Goal: Navigation & Orientation: Find specific page/section

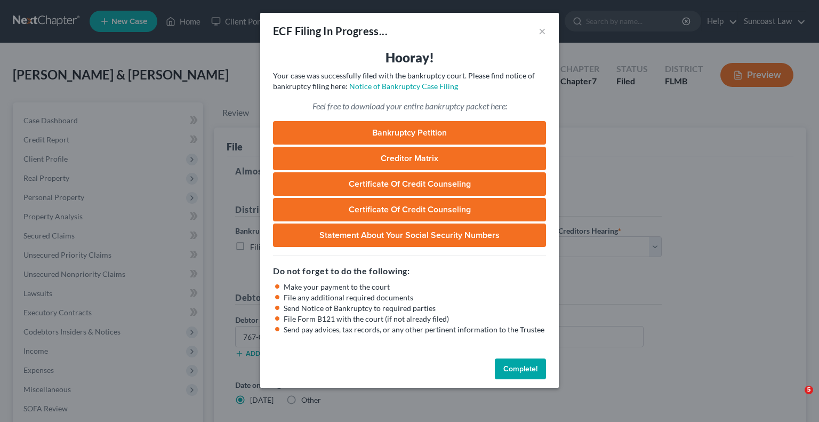
select select "2"
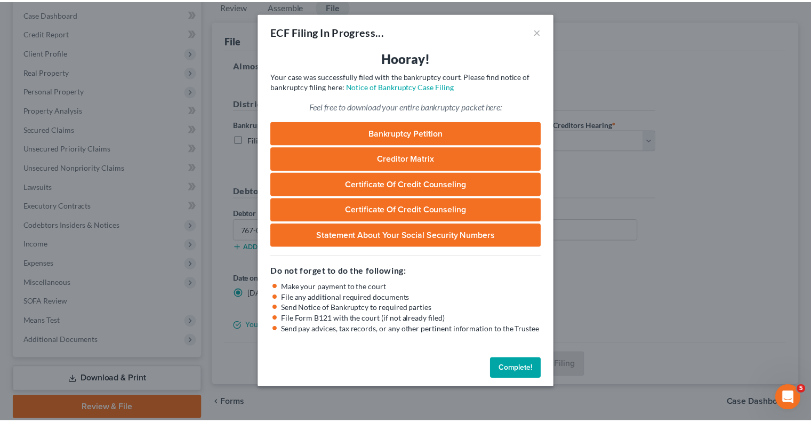
scroll to position [366, 0]
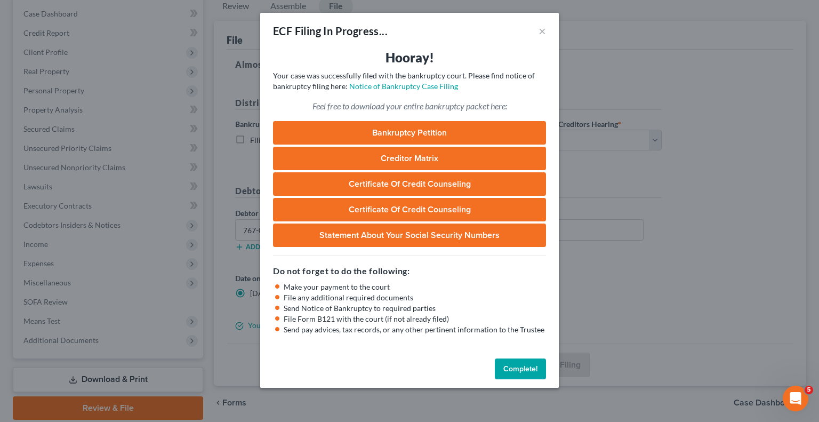
click at [523, 374] on button "Complete!" at bounding box center [520, 368] width 51 height 21
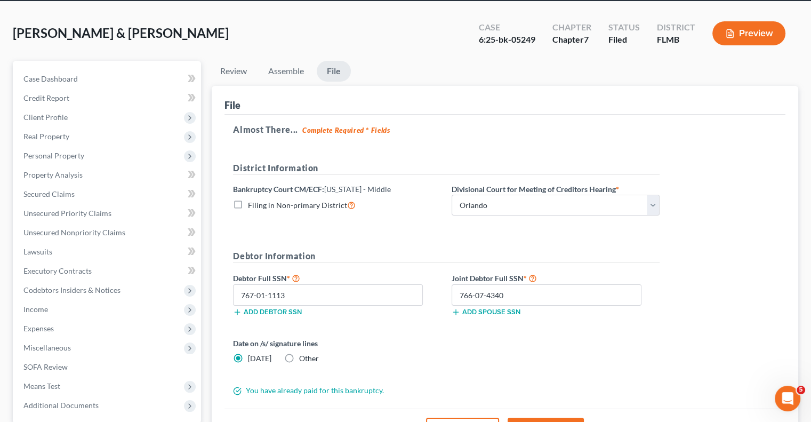
scroll to position [0, 0]
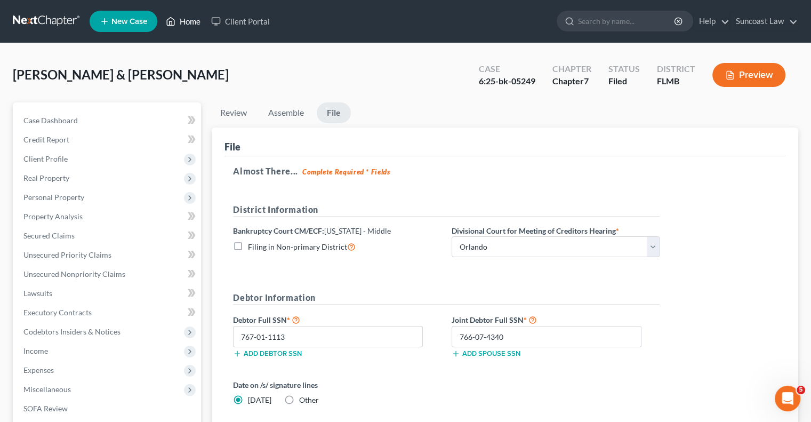
click at [192, 22] on link "Home" at bounding box center [183, 21] width 45 height 19
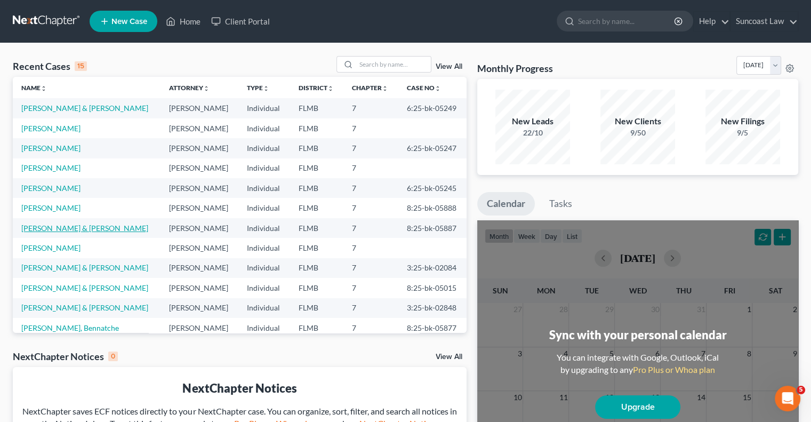
click at [79, 232] on link "[PERSON_NAME] & [PERSON_NAME]" at bounding box center [84, 227] width 127 height 9
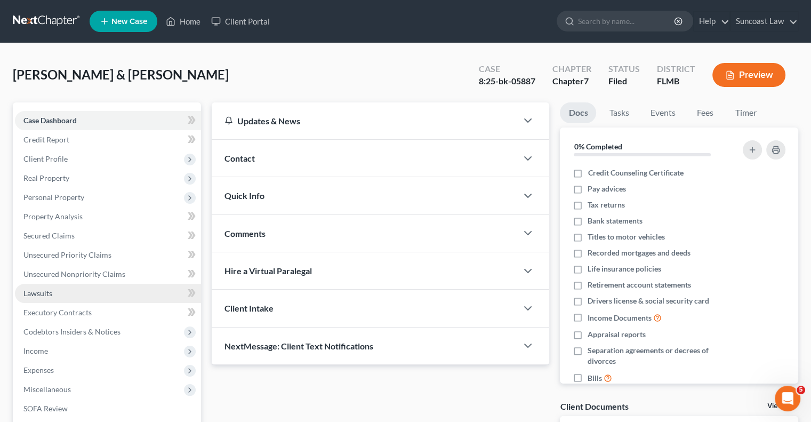
drag, startPoint x: 63, startPoint y: 292, endPoint x: 79, endPoint y: 295, distance: 15.8
click at [63, 292] on link "Lawsuits" at bounding box center [108, 293] width 186 height 19
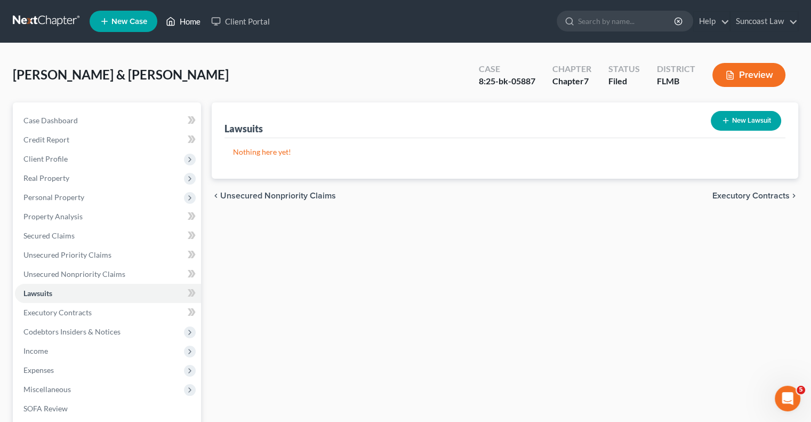
drag, startPoint x: 198, startPoint y: 19, endPoint x: 178, endPoint y: 35, distance: 25.8
click at [198, 19] on link "Home" at bounding box center [183, 21] width 45 height 19
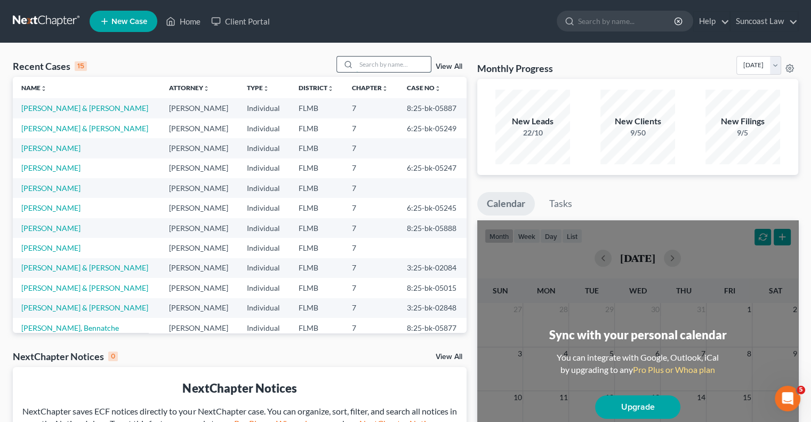
click at [390, 65] on input "search" at bounding box center [393, 64] width 75 height 15
type input "[PERSON_NAME]"
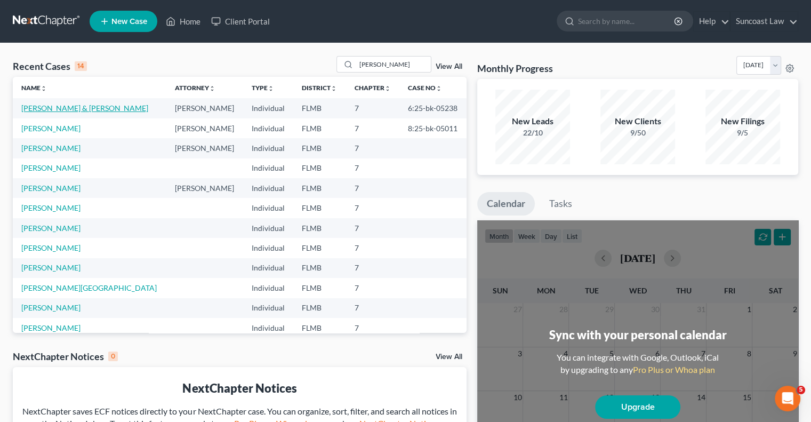
click at [58, 106] on link "[PERSON_NAME] & [PERSON_NAME]" at bounding box center [84, 107] width 127 height 9
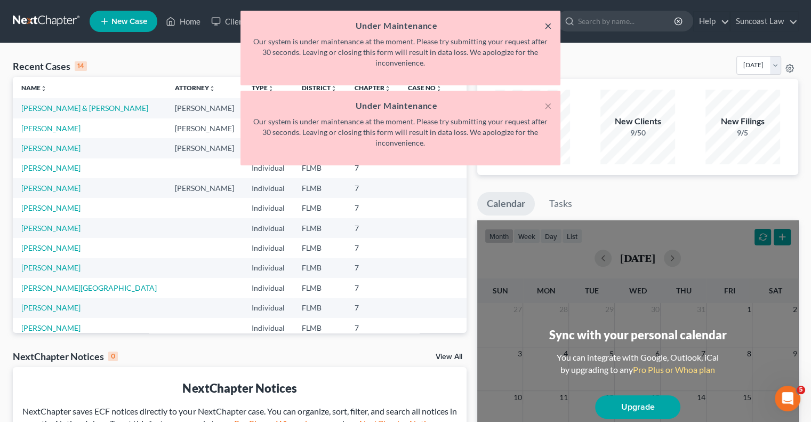
click at [546, 27] on button "×" at bounding box center [547, 25] width 7 height 13
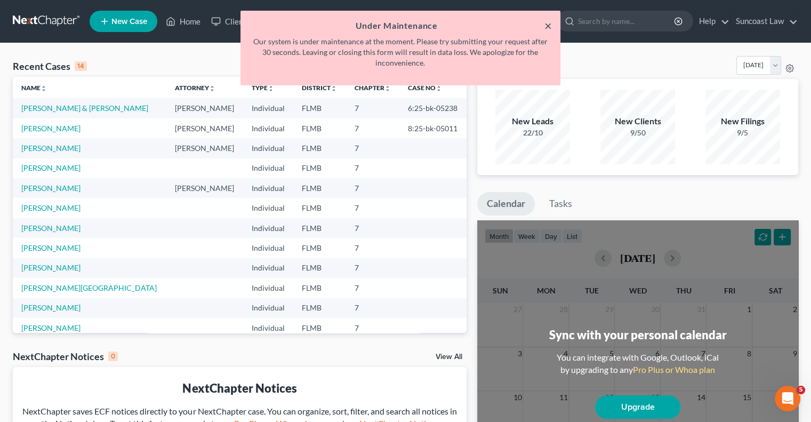
click at [547, 19] on button "×" at bounding box center [547, 25] width 7 height 13
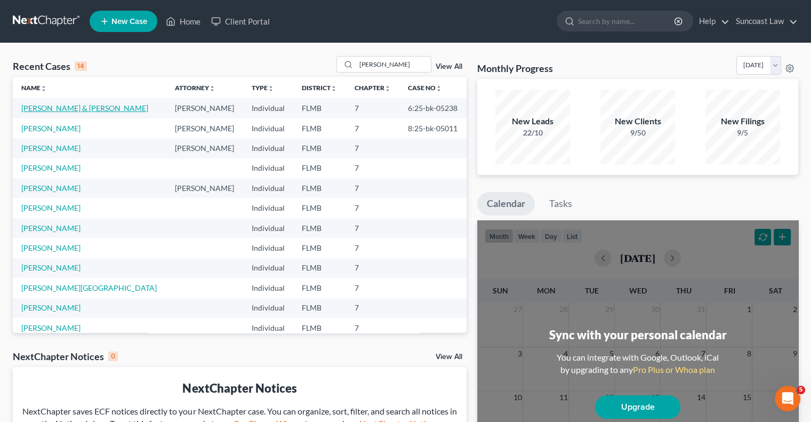
click at [59, 111] on link "[PERSON_NAME] & [PERSON_NAME]" at bounding box center [84, 107] width 127 height 9
click at [64, 108] on link "[PERSON_NAME] & [PERSON_NAME]" at bounding box center [84, 107] width 127 height 9
click at [76, 108] on link "[PERSON_NAME] & [PERSON_NAME]" at bounding box center [84, 107] width 127 height 9
click at [187, 22] on link "Home" at bounding box center [183, 21] width 45 height 19
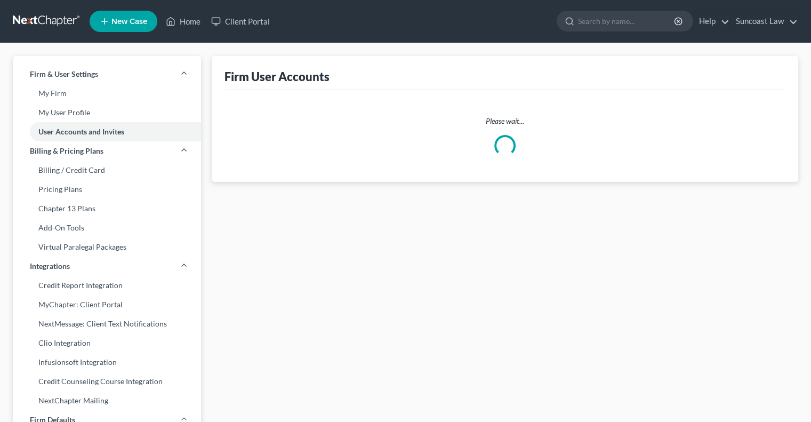
select select "0"
select select "1"
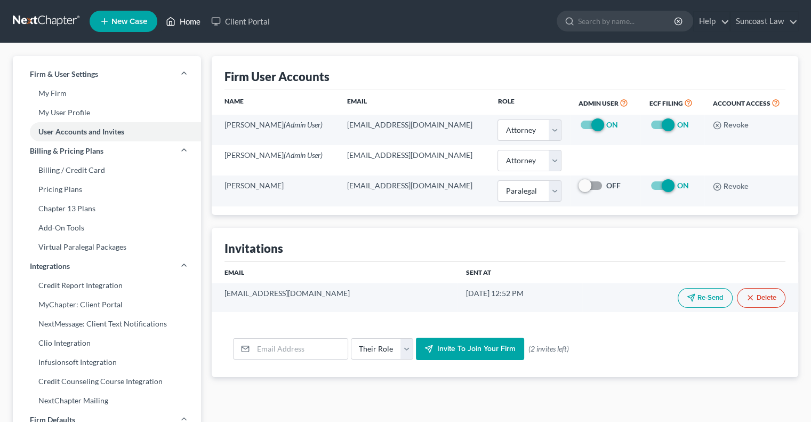
click at [194, 21] on link "Home" at bounding box center [183, 21] width 45 height 19
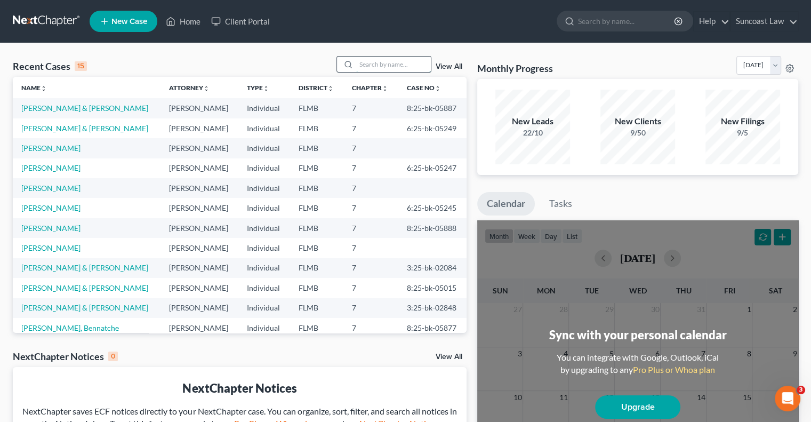
click at [375, 62] on input "search" at bounding box center [393, 64] width 75 height 15
type input "[PERSON_NAME]"
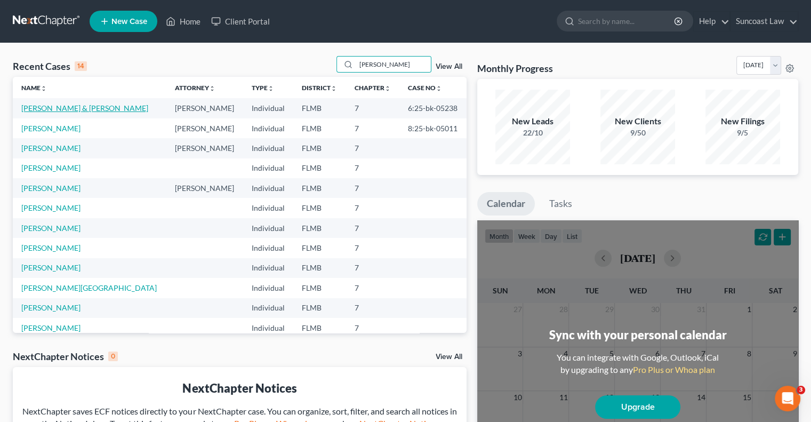
click at [78, 109] on link "[PERSON_NAME] & [PERSON_NAME]" at bounding box center [84, 107] width 127 height 9
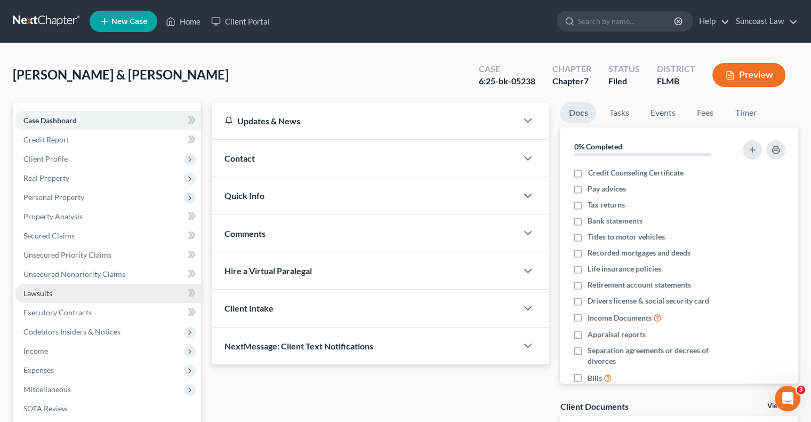
click at [50, 287] on link "Lawsuits" at bounding box center [108, 293] width 186 height 19
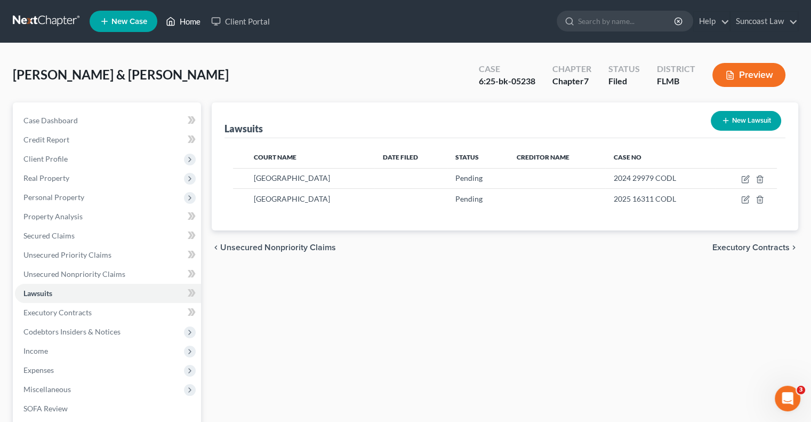
click at [198, 25] on link "Home" at bounding box center [183, 21] width 45 height 19
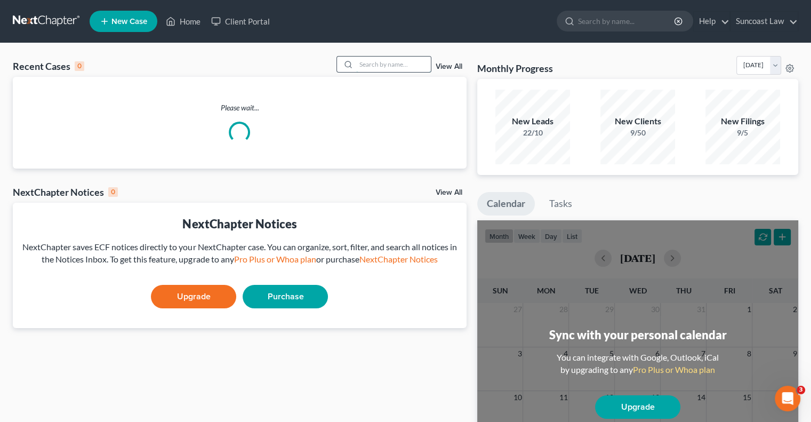
click at [390, 67] on input "search" at bounding box center [393, 64] width 75 height 15
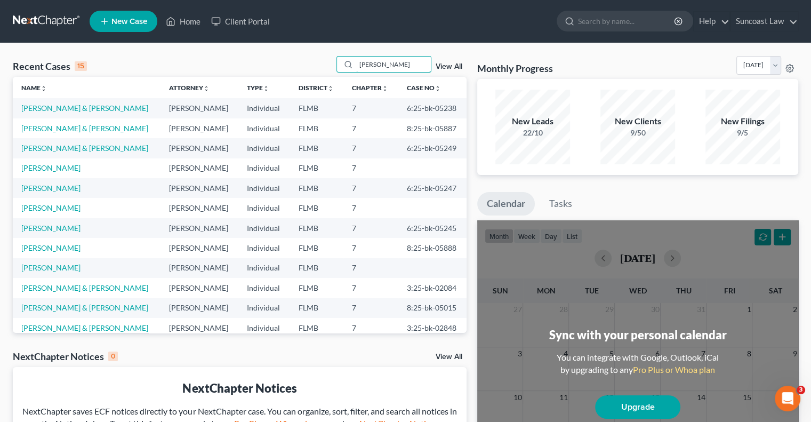
type input "[PERSON_NAME]"
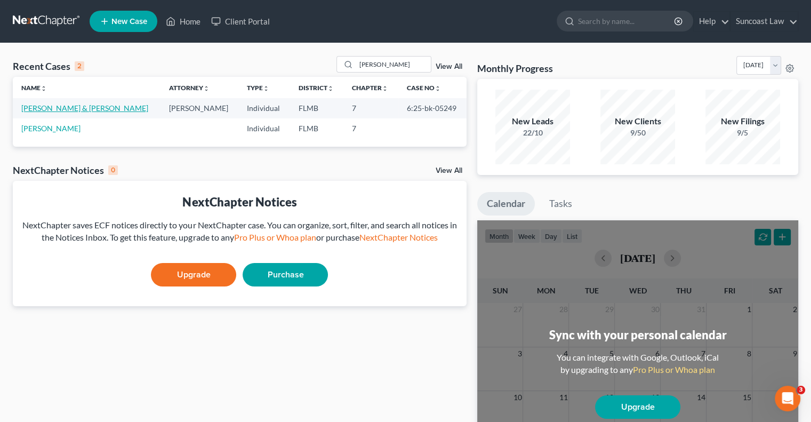
click at [64, 106] on link "[PERSON_NAME] & [PERSON_NAME]" at bounding box center [84, 107] width 127 height 9
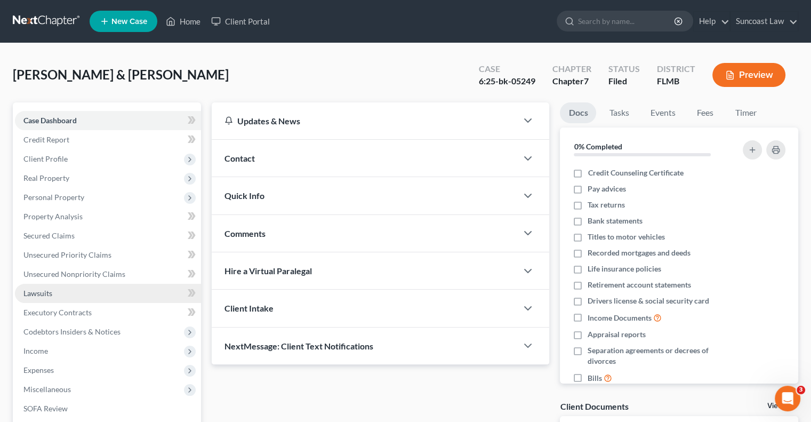
drag, startPoint x: 66, startPoint y: 292, endPoint x: 66, endPoint y: 284, distance: 8.0
click at [66, 292] on link "Lawsuits" at bounding box center [108, 293] width 186 height 19
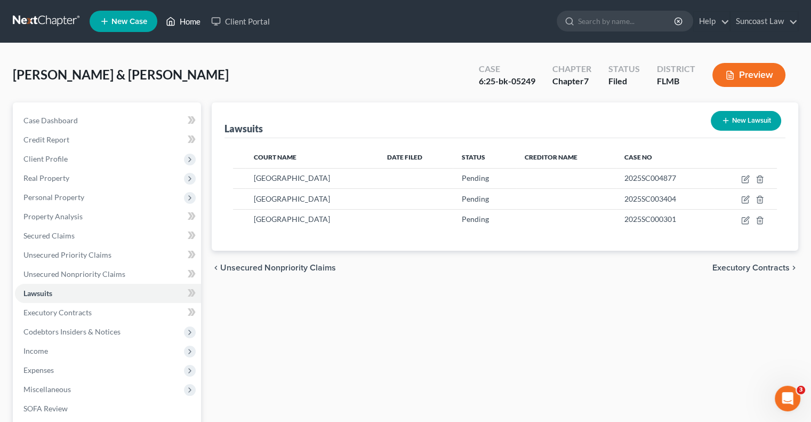
click at [189, 19] on link "Home" at bounding box center [183, 21] width 45 height 19
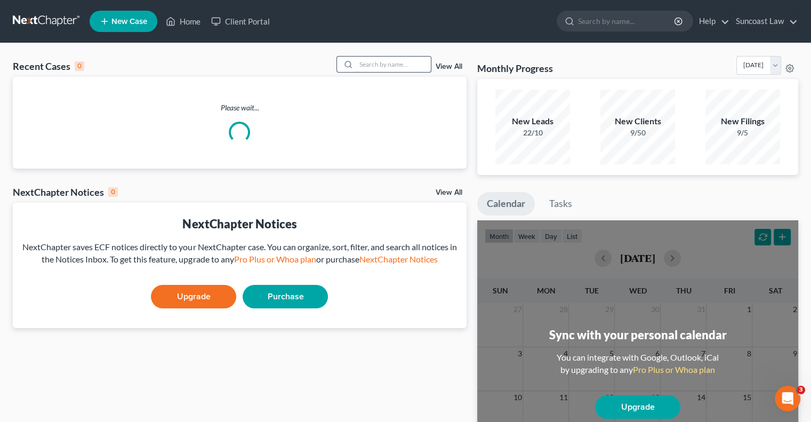
click at [394, 65] on input "search" at bounding box center [393, 64] width 75 height 15
type input "[PERSON_NAME]"
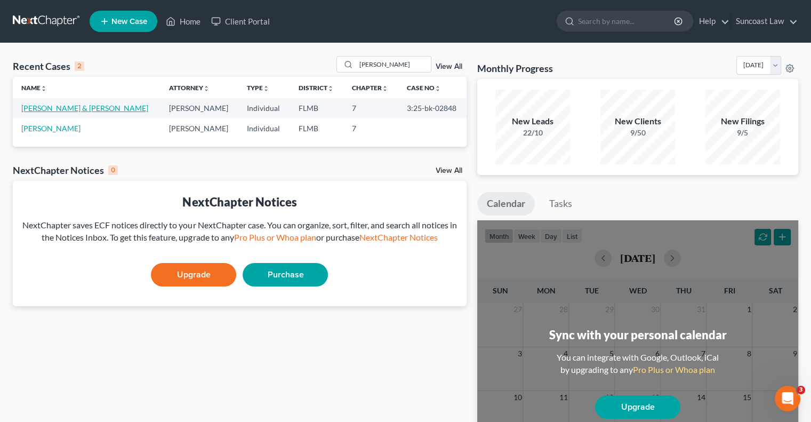
click at [88, 107] on link "[PERSON_NAME] & [PERSON_NAME]" at bounding box center [84, 107] width 127 height 9
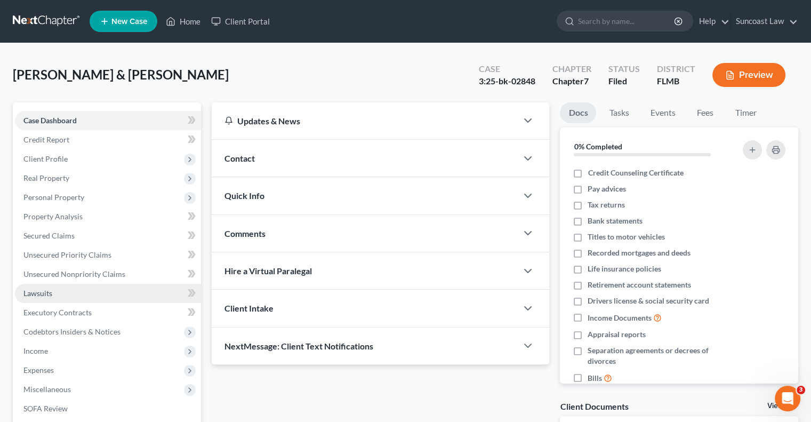
click at [41, 292] on span "Lawsuits" at bounding box center [37, 292] width 29 height 9
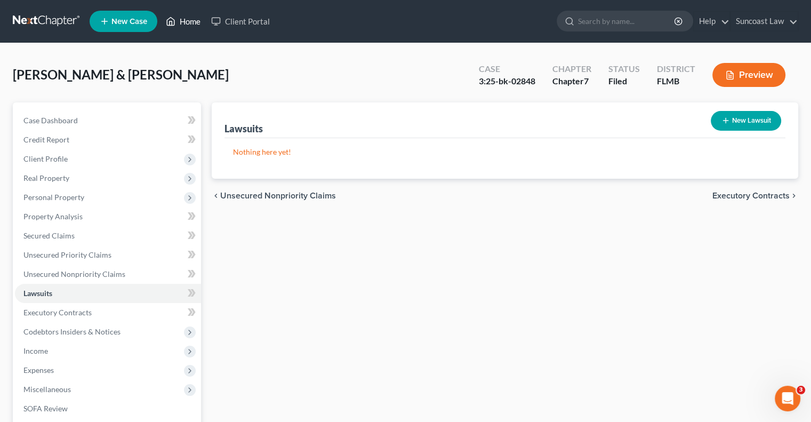
click at [190, 19] on link "Home" at bounding box center [183, 21] width 45 height 19
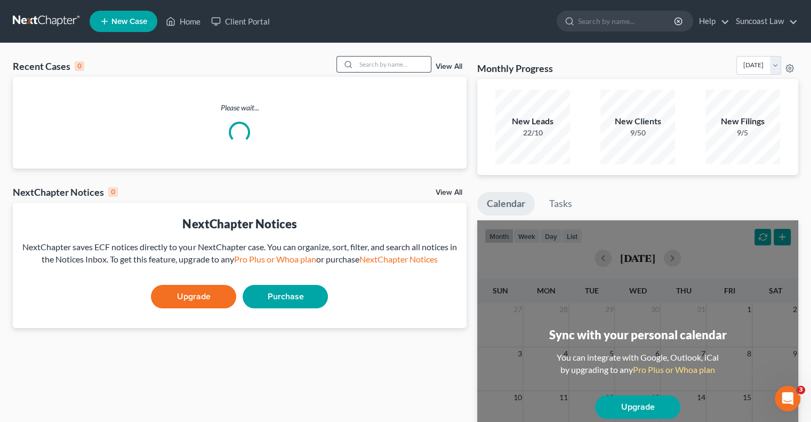
click at [410, 66] on input "search" at bounding box center [393, 64] width 75 height 15
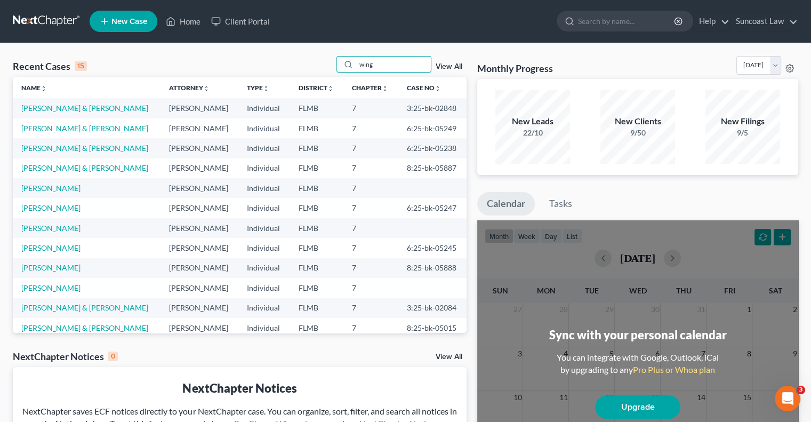
type input "wing"
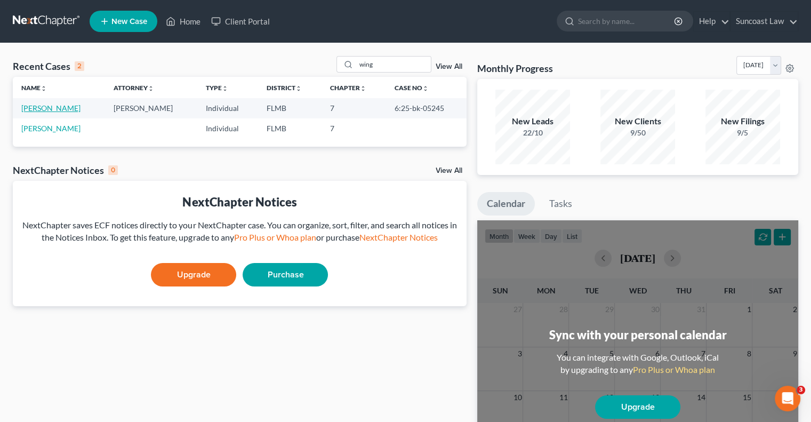
click at [62, 108] on link "[PERSON_NAME]" at bounding box center [50, 107] width 59 height 9
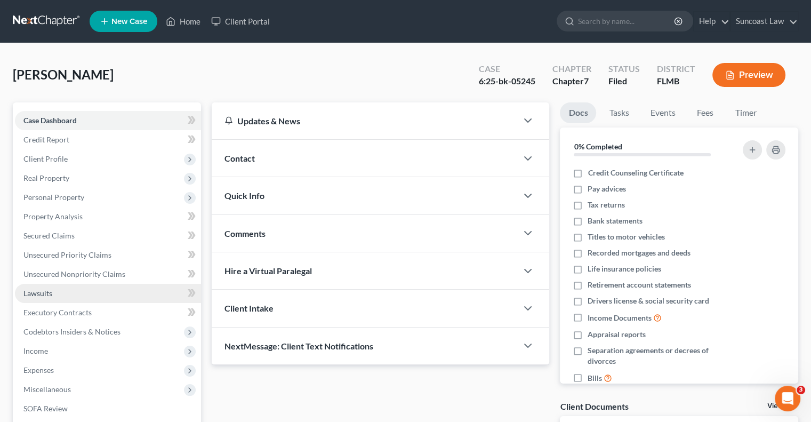
click at [62, 295] on link "Lawsuits" at bounding box center [108, 293] width 186 height 19
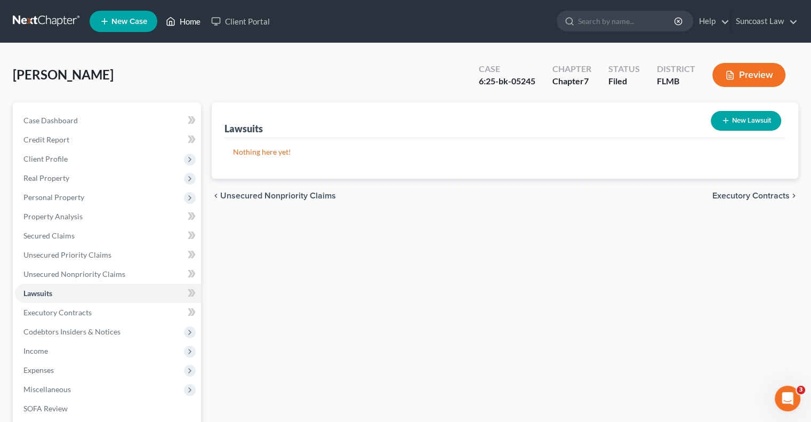
click at [189, 19] on link "Home" at bounding box center [183, 21] width 45 height 19
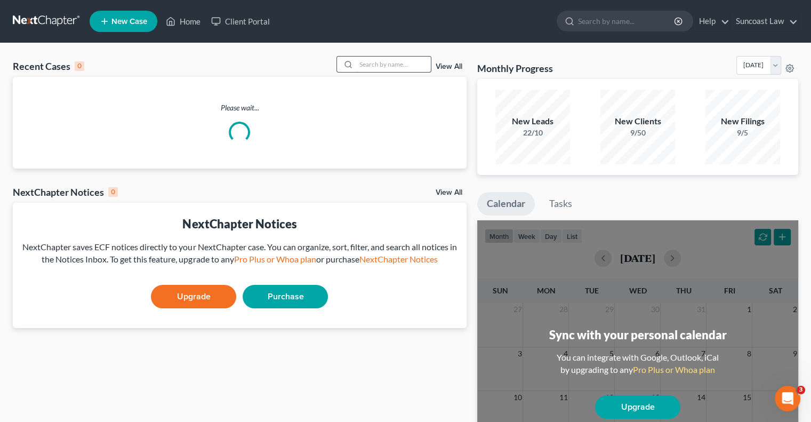
click at [387, 66] on input "search" at bounding box center [393, 64] width 75 height 15
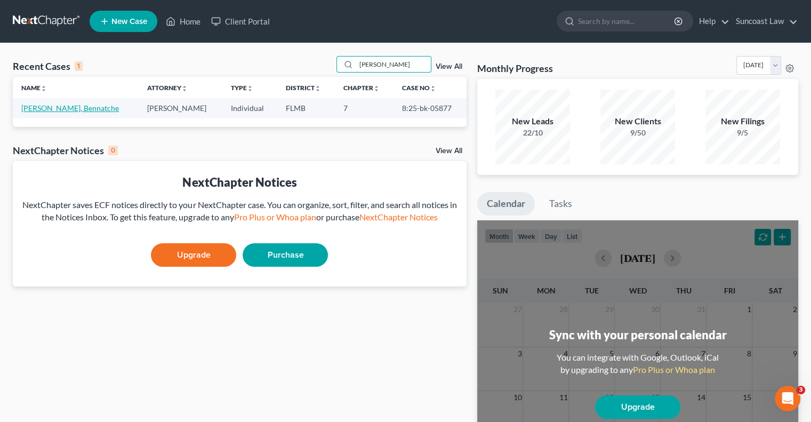
type input "[PERSON_NAME]"
click at [65, 110] on link "[PERSON_NAME], Bennatche" at bounding box center [70, 107] width 98 height 9
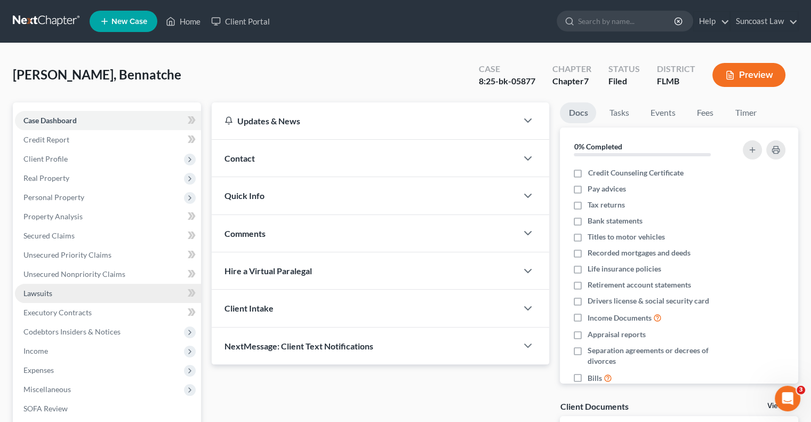
click at [36, 299] on link "Lawsuits" at bounding box center [108, 293] width 186 height 19
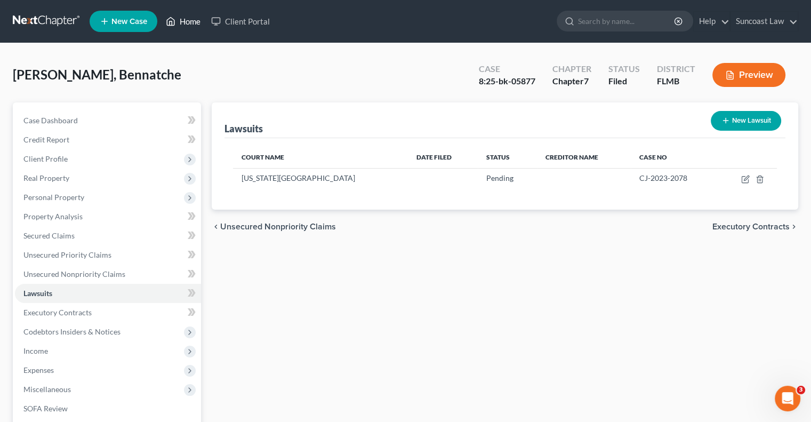
drag, startPoint x: 188, startPoint y: 18, endPoint x: 226, endPoint y: 37, distance: 42.9
click at [188, 18] on link "Home" at bounding box center [183, 21] width 45 height 19
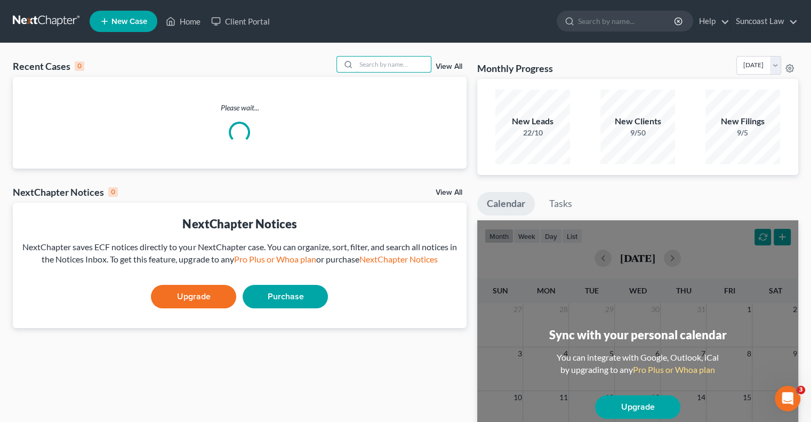
drag, startPoint x: 369, startPoint y: 61, endPoint x: 354, endPoint y: 10, distance: 53.3
click at [367, 60] on input "search" at bounding box center [393, 64] width 75 height 15
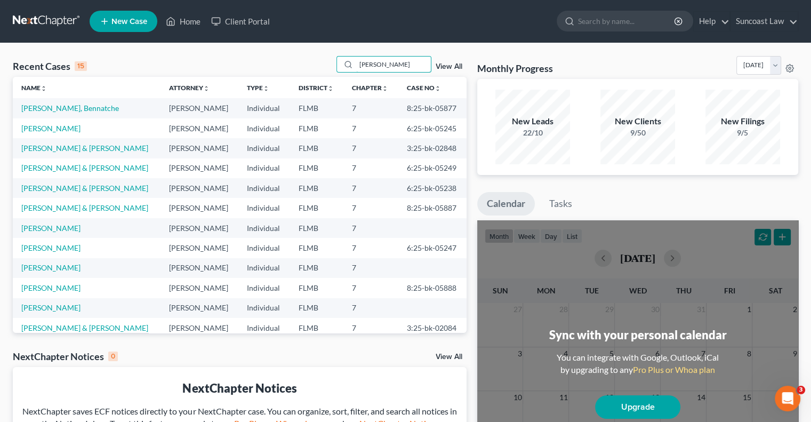
type input "[PERSON_NAME]"
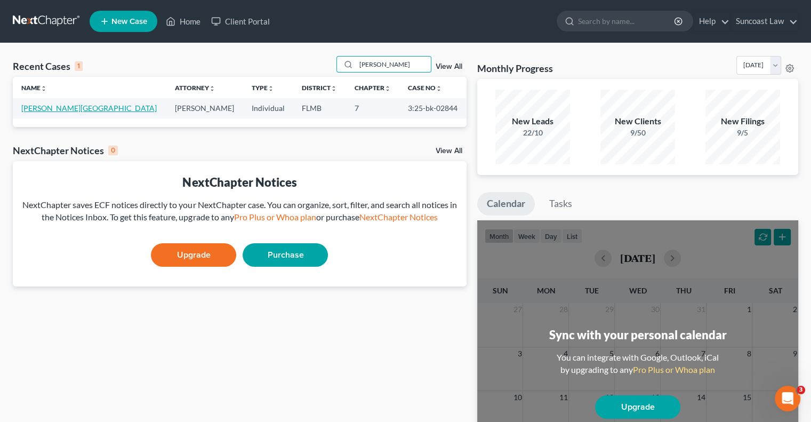
click at [91, 107] on link "[PERSON_NAME][GEOGRAPHIC_DATA]" at bounding box center [88, 107] width 135 height 9
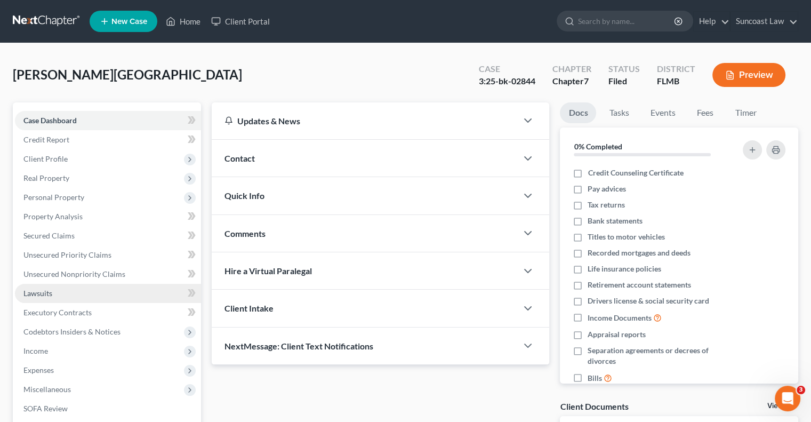
click at [47, 291] on span "Lawsuits" at bounding box center [37, 292] width 29 height 9
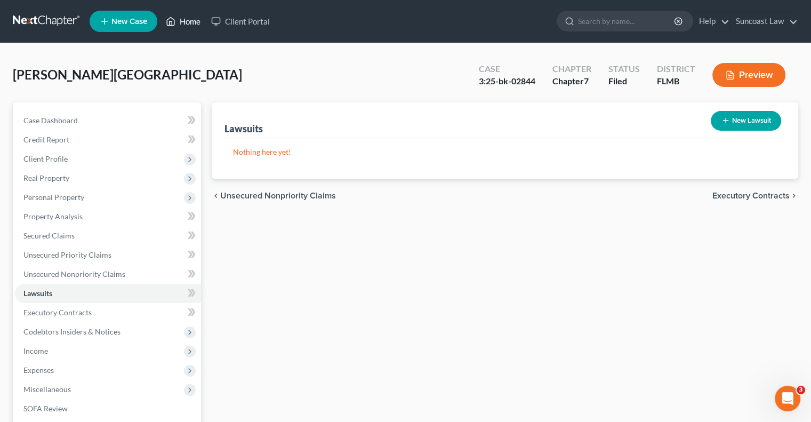
click at [189, 19] on link "Home" at bounding box center [183, 21] width 45 height 19
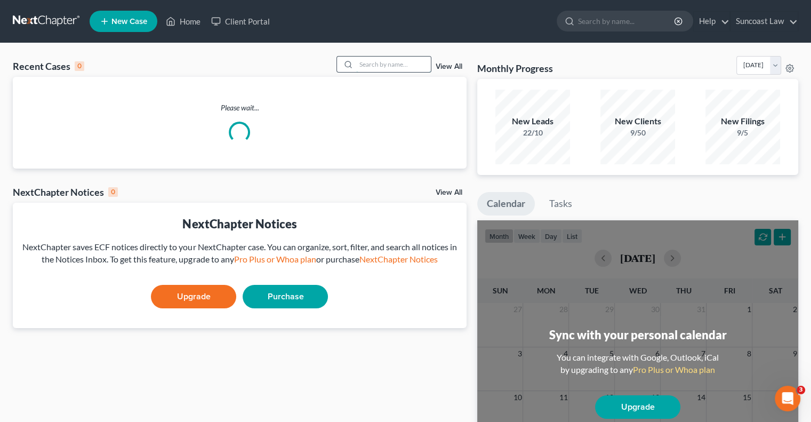
click at [360, 68] on input "search" at bounding box center [393, 64] width 75 height 15
type input "[PERSON_NAME]"
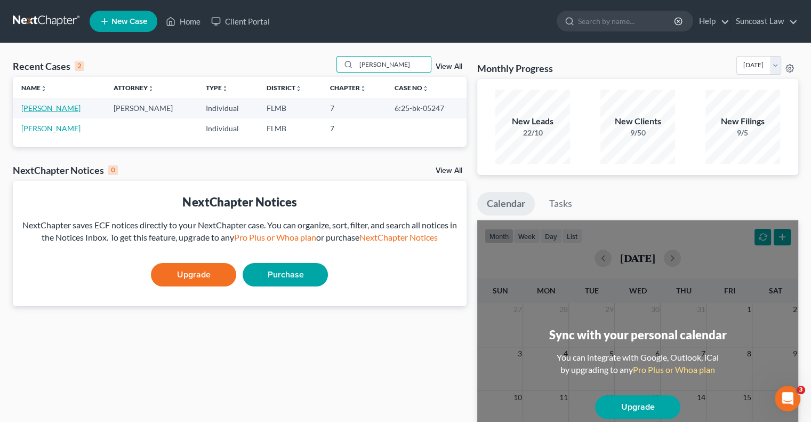
click at [47, 106] on link "[PERSON_NAME]" at bounding box center [50, 107] width 59 height 9
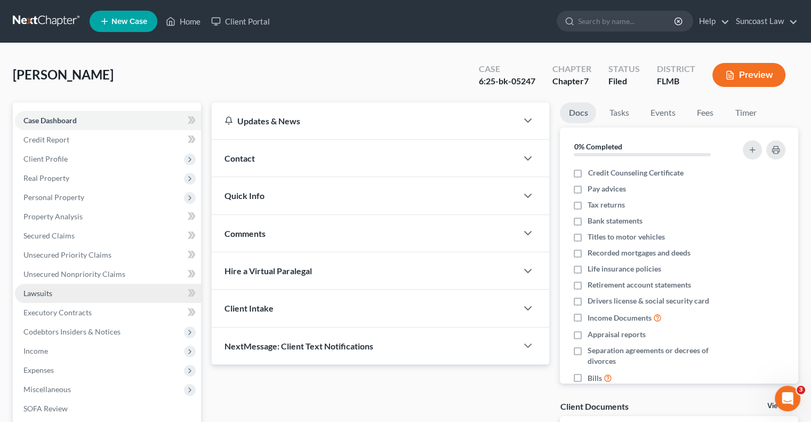
click at [49, 291] on span "Lawsuits" at bounding box center [37, 292] width 29 height 9
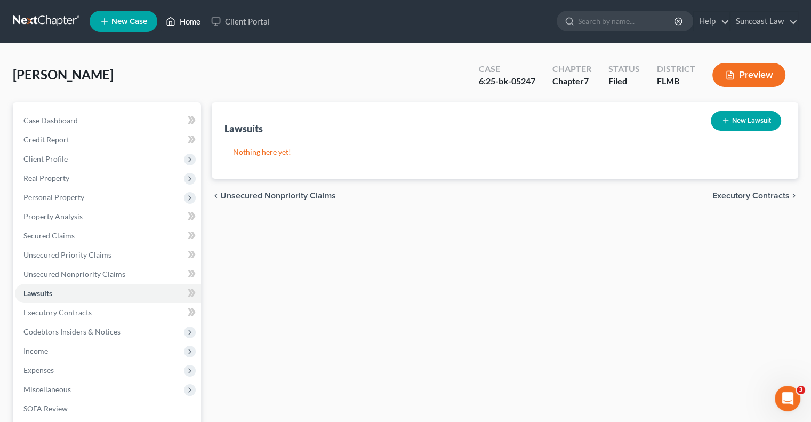
click at [192, 15] on link "Home" at bounding box center [183, 21] width 45 height 19
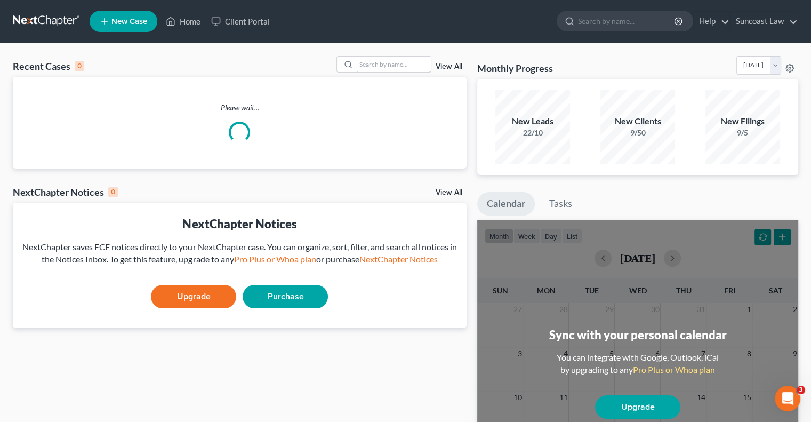
drag, startPoint x: 403, startPoint y: 63, endPoint x: 413, endPoint y: 42, distance: 23.6
click at [403, 63] on input "search" at bounding box center [393, 64] width 75 height 15
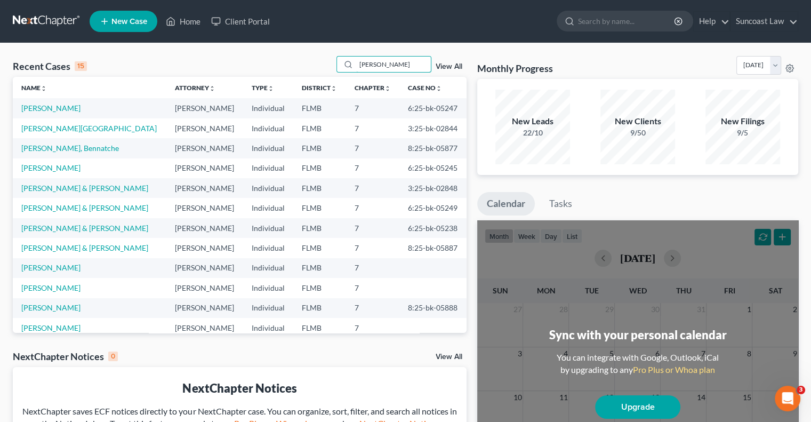
type input "[PERSON_NAME]"
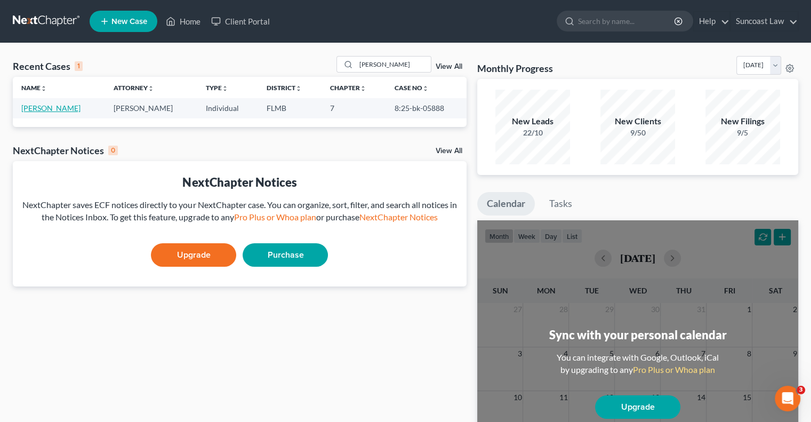
click at [53, 107] on link "[PERSON_NAME]" at bounding box center [50, 107] width 59 height 9
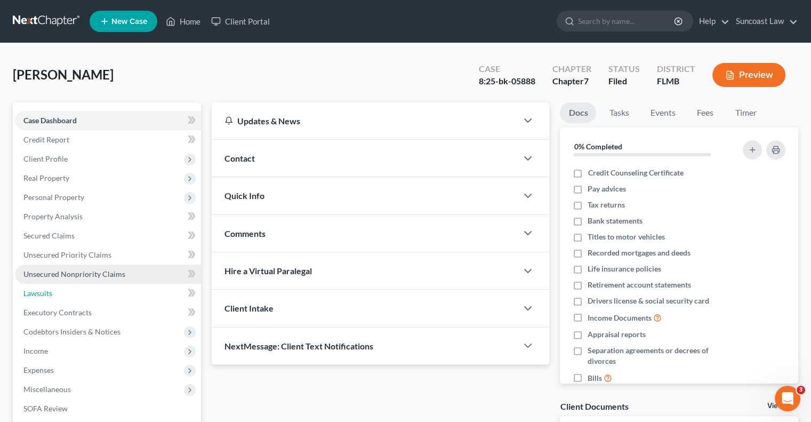
drag, startPoint x: 60, startPoint y: 285, endPoint x: 64, endPoint y: 281, distance: 5.7
click at [60, 285] on link "Lawsuits" at bounding box center [108, 293] width 186 height 19
